Goal: Task Accomplishment & Management: Use online tool/utility

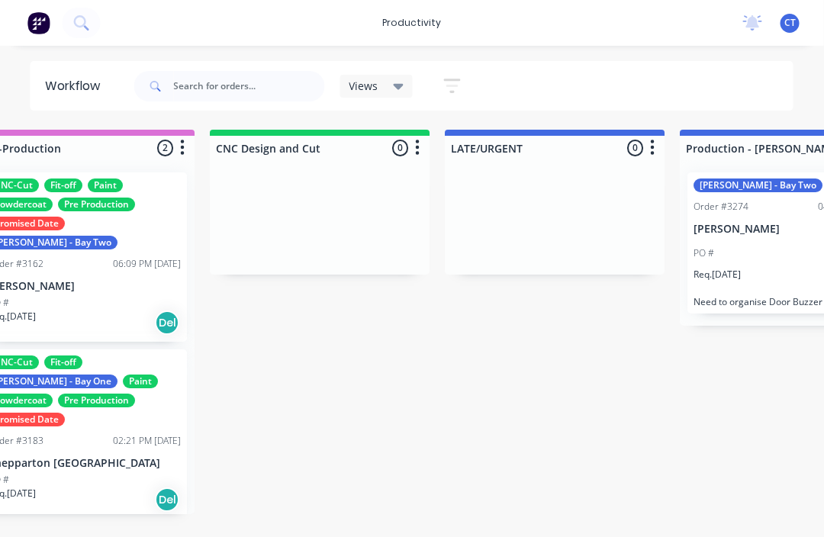
scroll to position [0, 997]
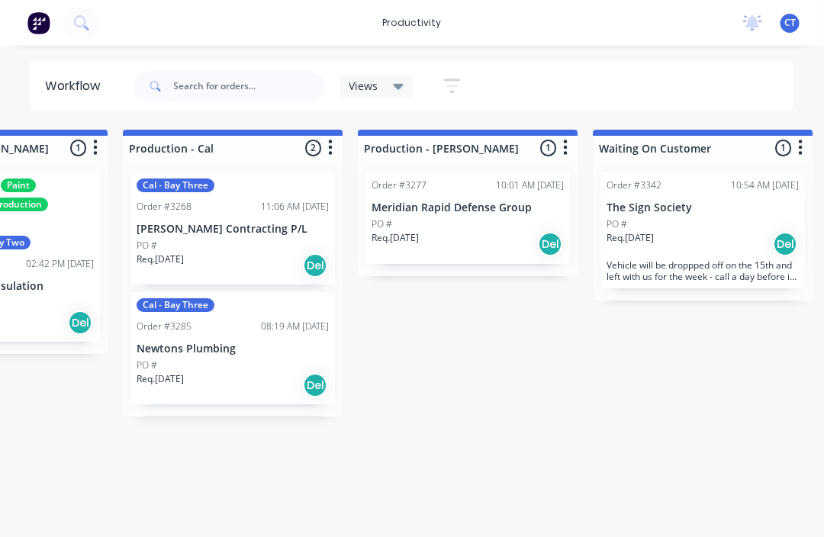
click at [256, 360] on div "PO #" at bounding box center [233, 365] width 192 height 14
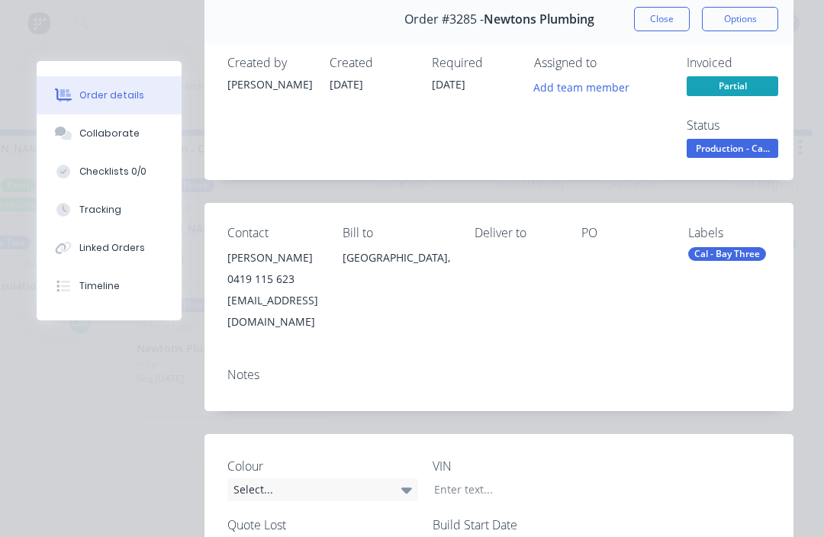
scroll to position [69, 0]
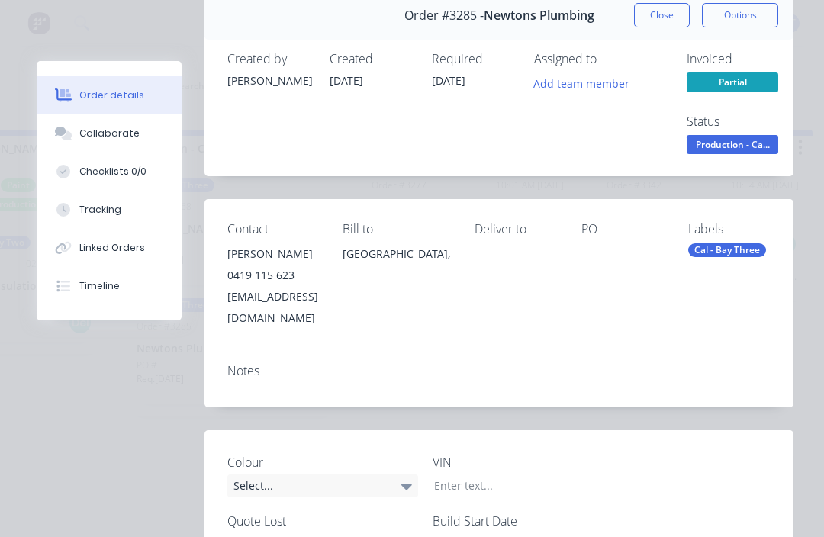
click at [450, 284] on div "[GEOGRAPHIC_DATA]," at bounding box center [396, 267] width 108 height 49
click at [638, 236] on div "PO" at bounding box center [622, 229] width 82 height 14
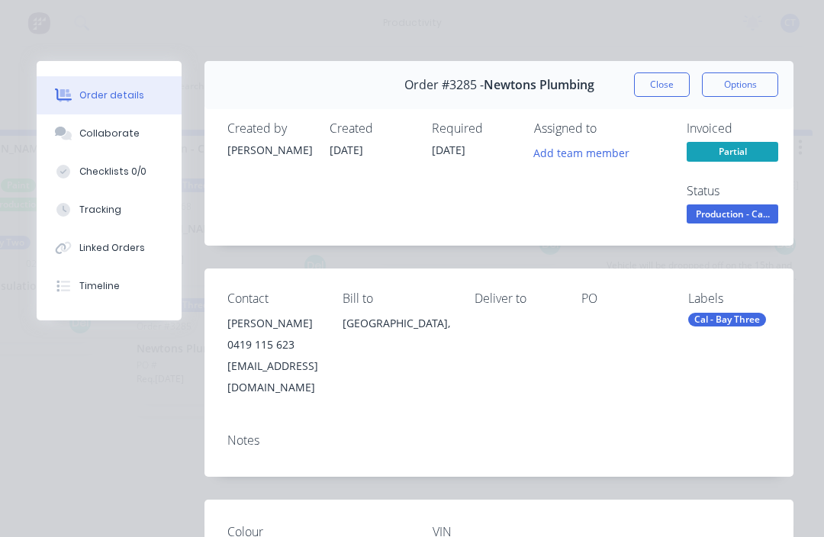
scroll to position [0, 0]
click at [92, 204] on div "Tracking" at bounding box center [100, 210] width 42 height 14
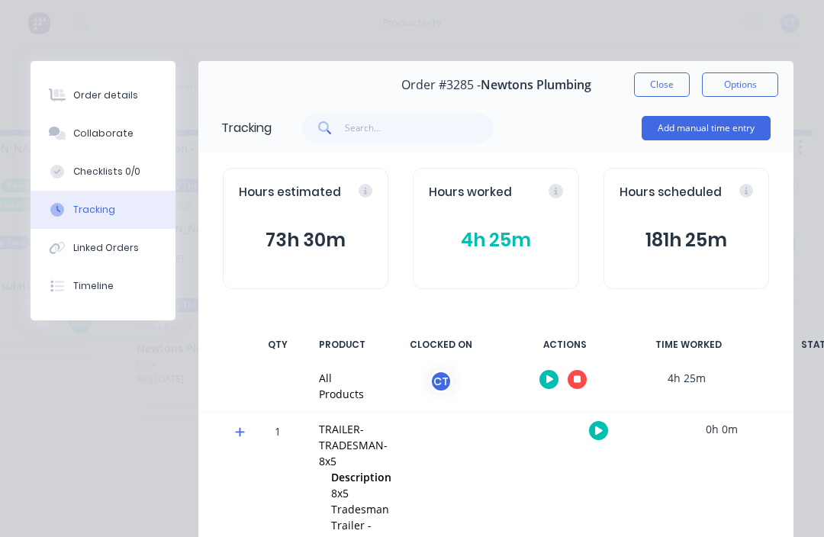
click at [582, 374] on button "button" at bounding box center [576, 379] width 19 height 19
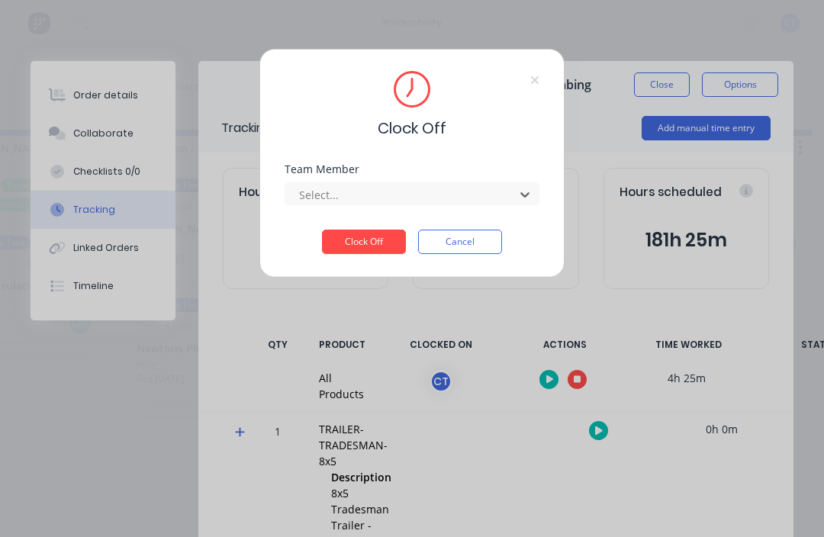
scroll to position [0, 1911]
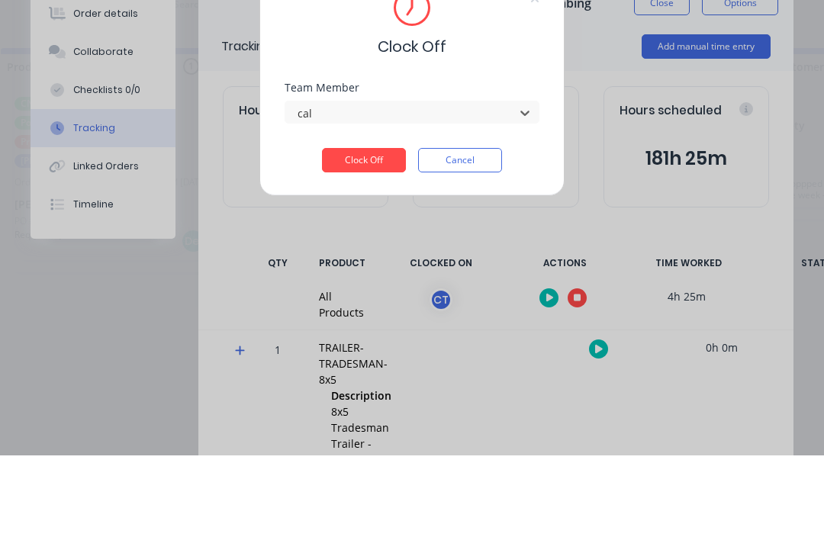
type input "cal"
click at [382, 230] on button "Clock Off" at bounding box center [364, 242] width 84 height 24
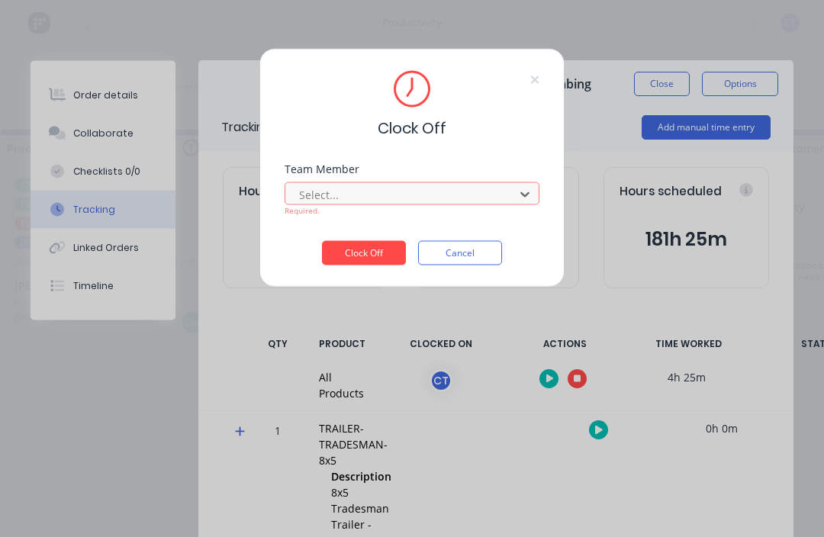
scroll to position [27, 1798]
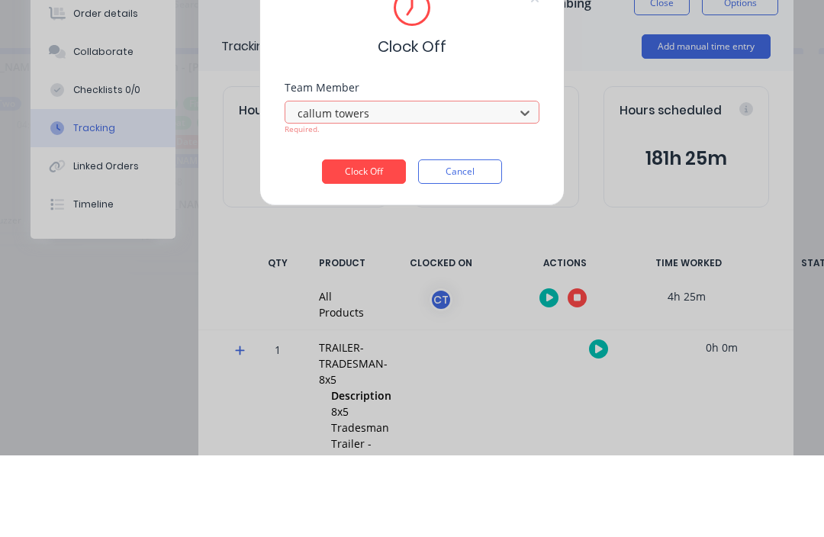
type input "callum towers"
click at [383, 241] on button "Clock Off" at bounding box center [364, 253] width 84 height 24
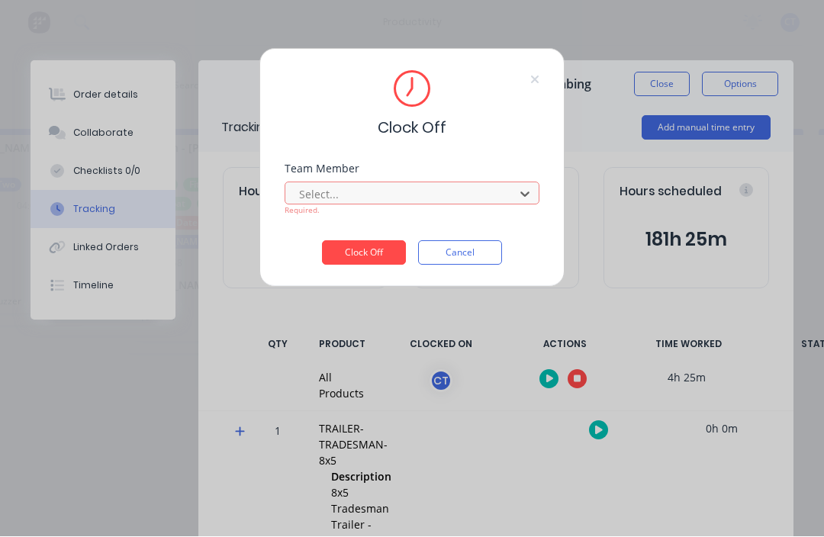
scroll to position [27, 1685]
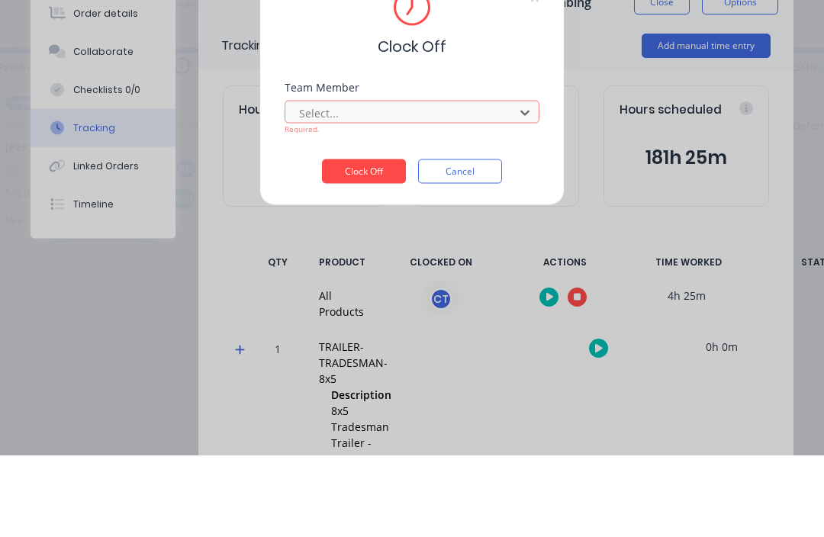
click at [580, 147] on div "Clock Off Team Member [GEOGRAPHIC_DATA], 1 of 1. 1 result available. Use Up and…" at bounding box center [412, 268] width 824 height 537
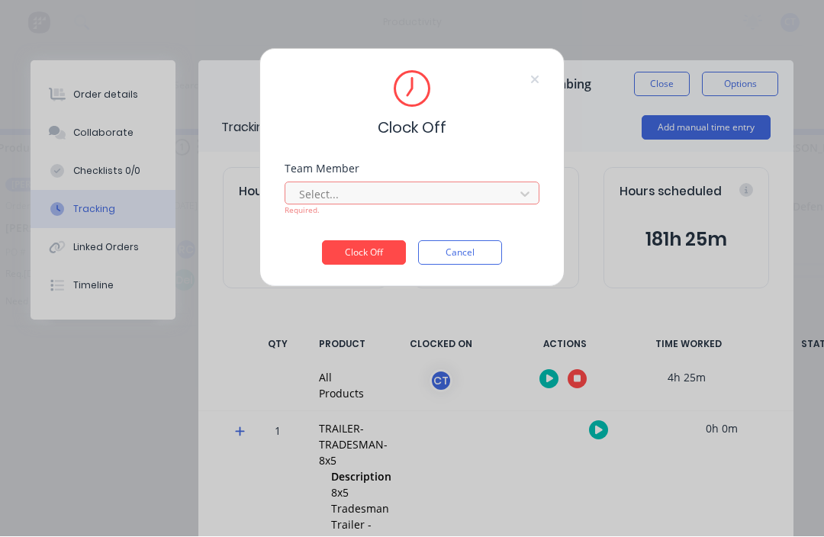
click at [393, 177] on div "Team Member Select... Required." at bounding box center [411, 190] width 255 height 53
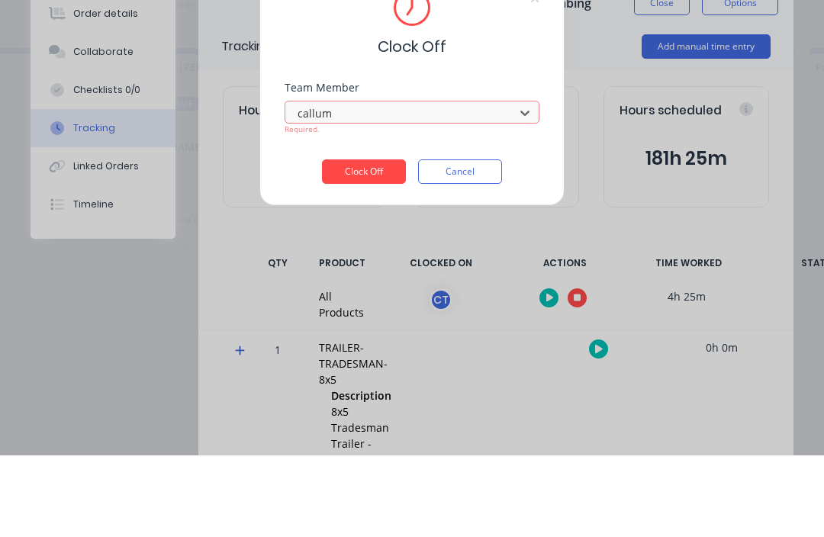
type input "callum"
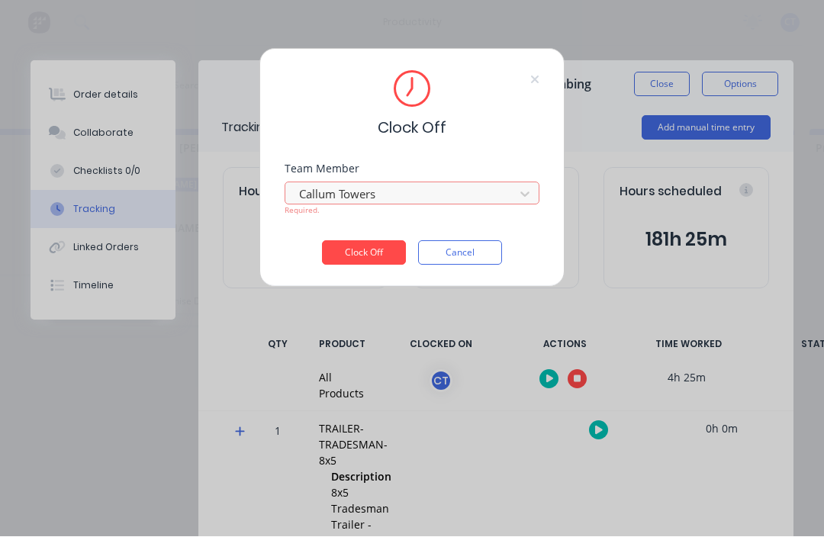
click at [383, 263] on button "Clock Off" at bounding box center [364, 253] width 84 height 24
